Goal: Task Accomplishment & Management: Manage account settings

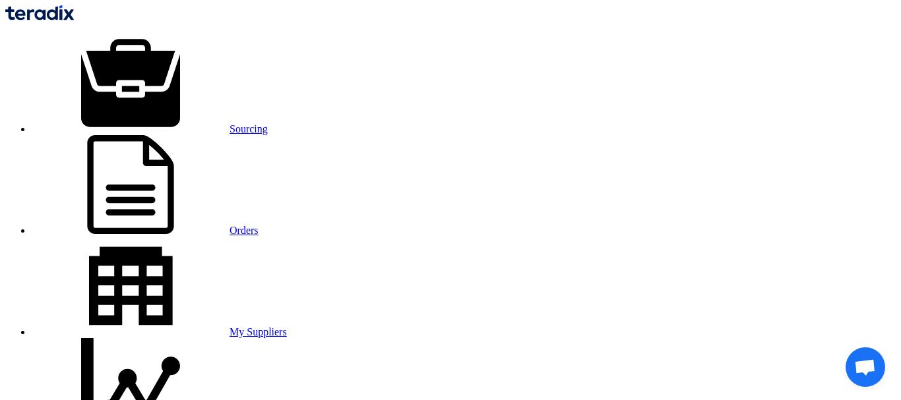
type input "aghapy"
drag, startPoint x: 320, startPoint y: 62, endPoint x: 183, endPoint y: 22, distance: 142.1
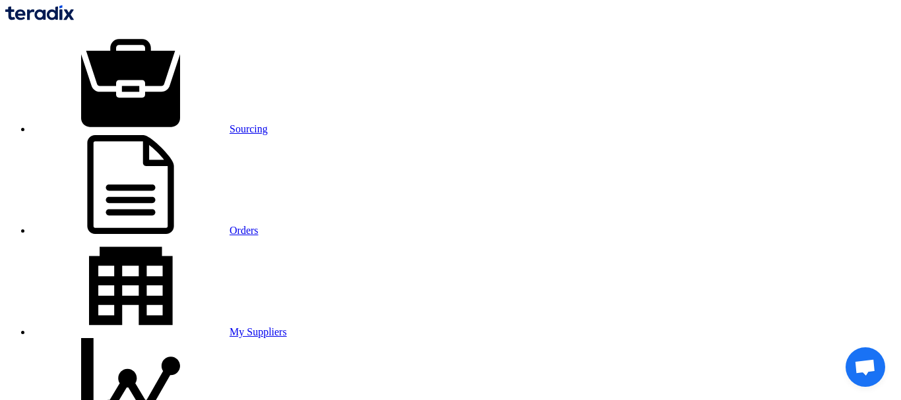
type input "aghapy"
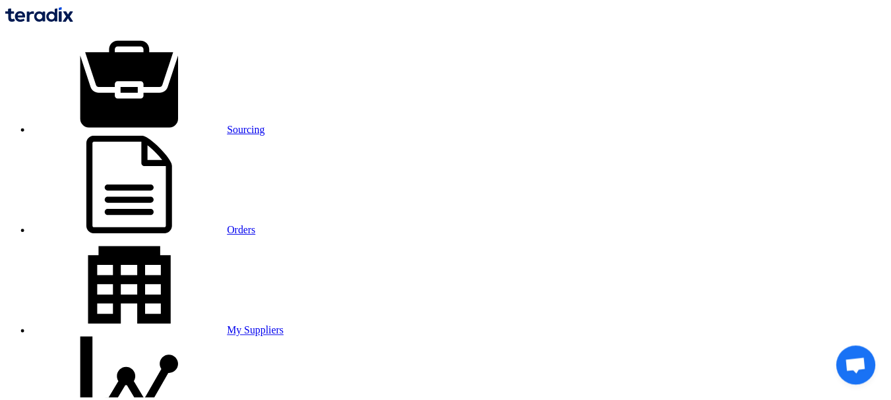
scroll to position [862, 0]
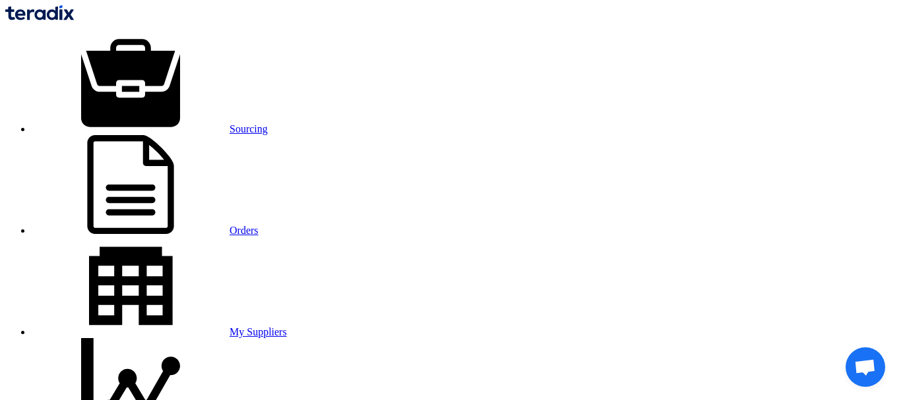
checkbox input "true"
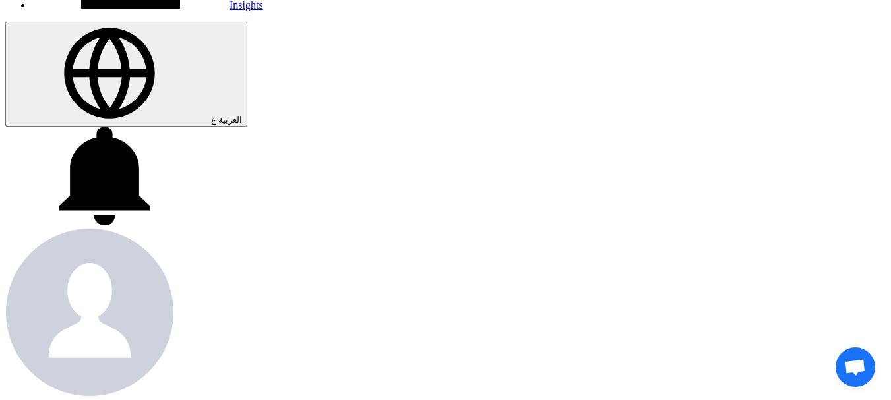
scroll to position [528, 0]
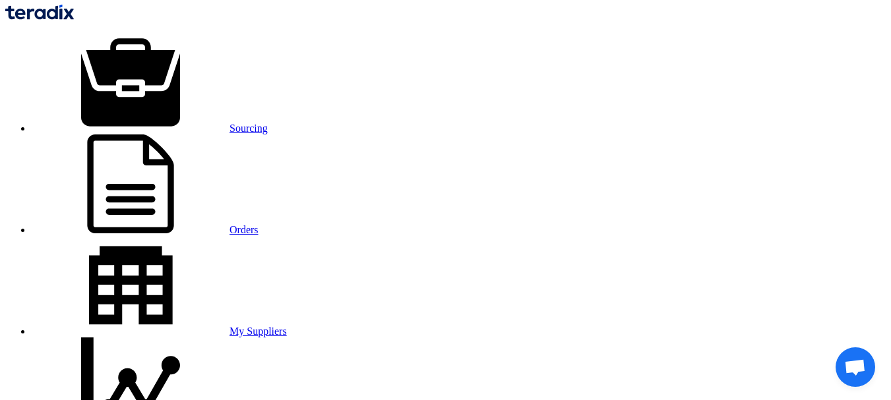
scroll to position [0, 0]
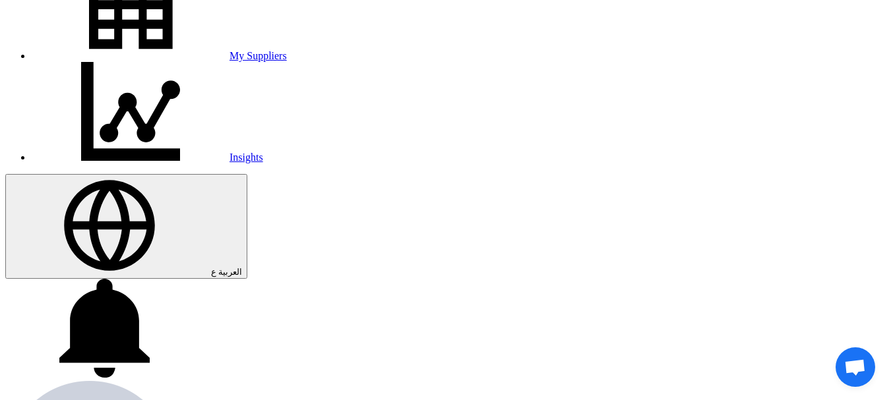
scroll to position [324, 0]
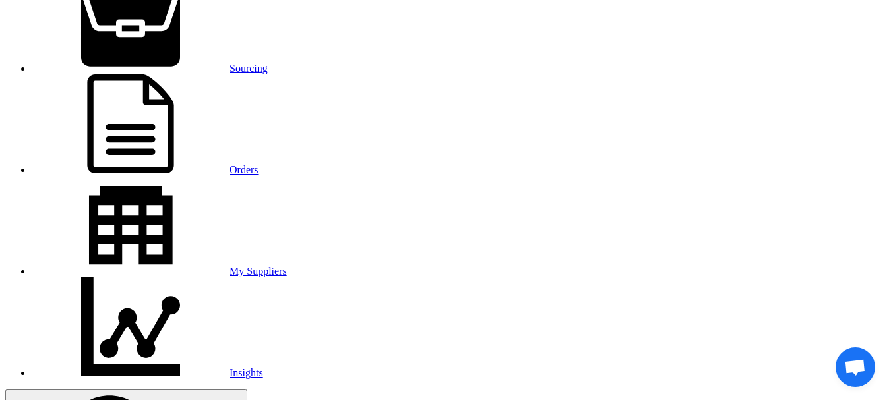
scroll to position [0, 0]
